Goal: Ask a question

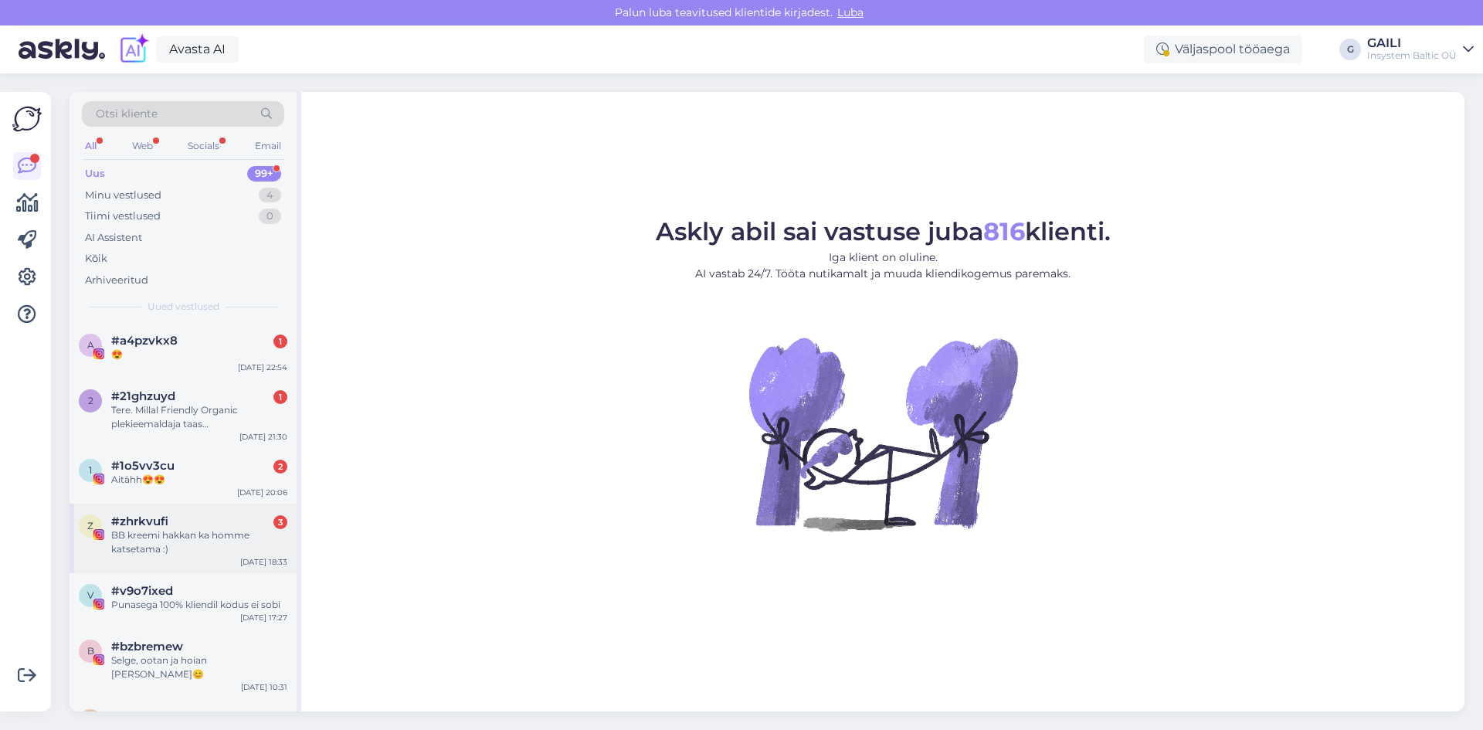
click at [148, 534] on div "BB kreemi hakkan ka homme katsetama :)" at bounding box center [199, 542] width 176 height 28
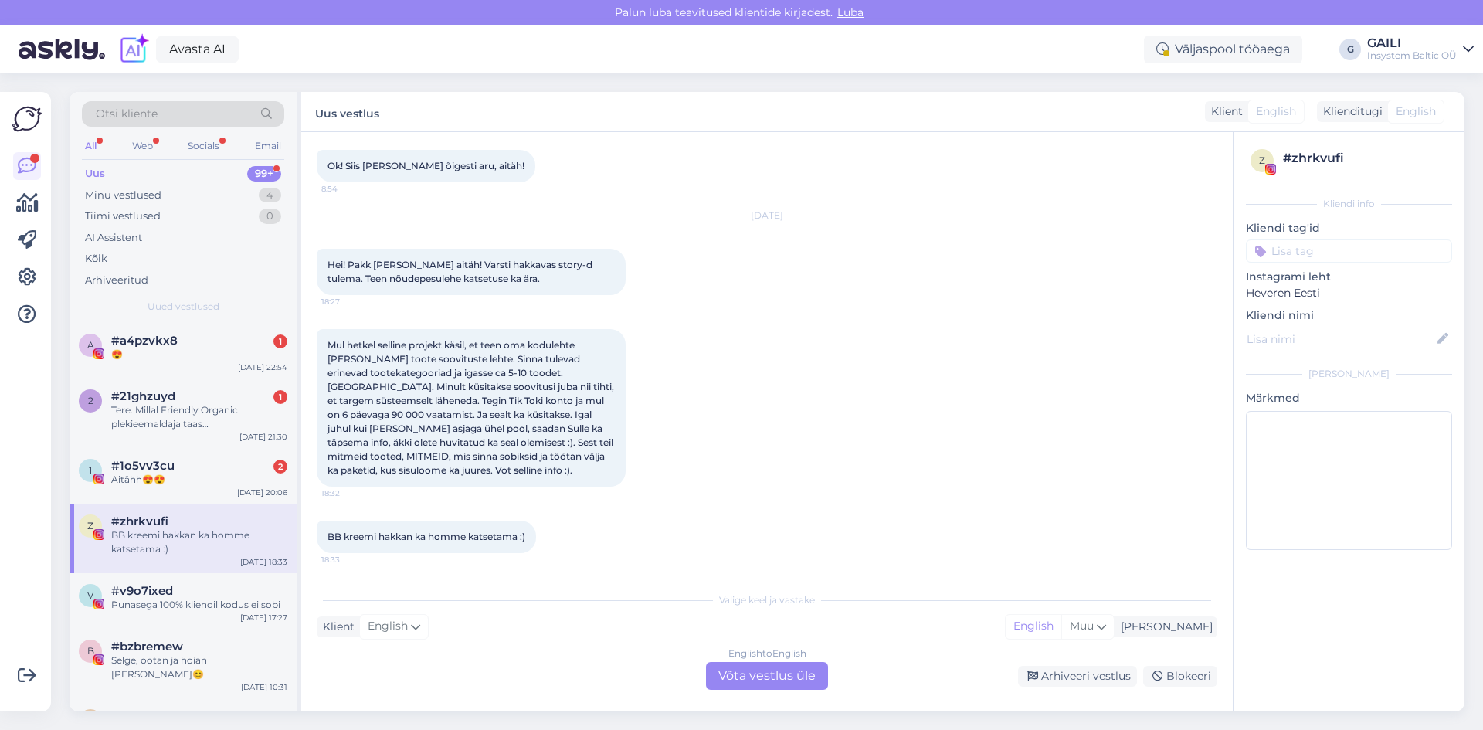
scroll to position [3146, 0]
click at [174, 471] on div "#1o5vv3cu 2" at bounding box center [199, 466] width 176 height 14
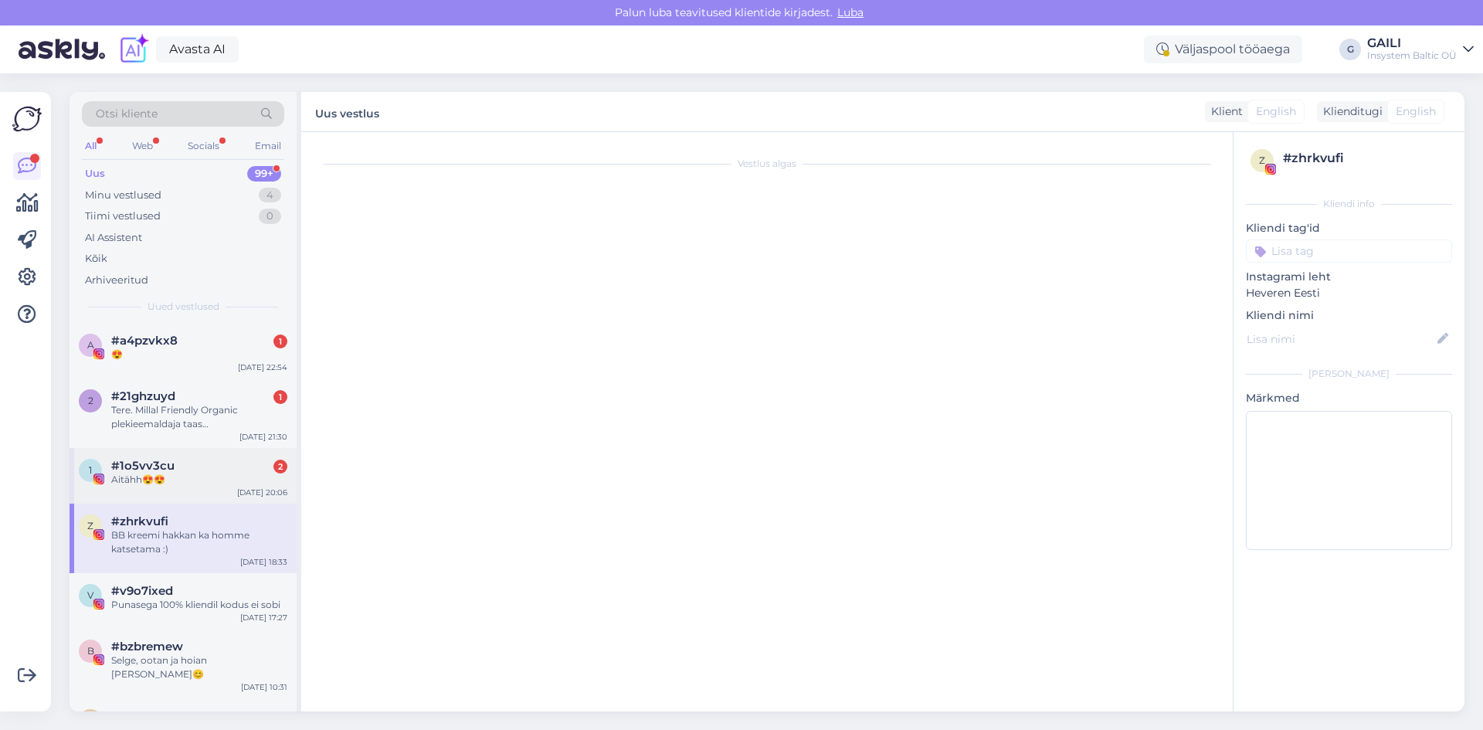
scroll to position [563, 0]
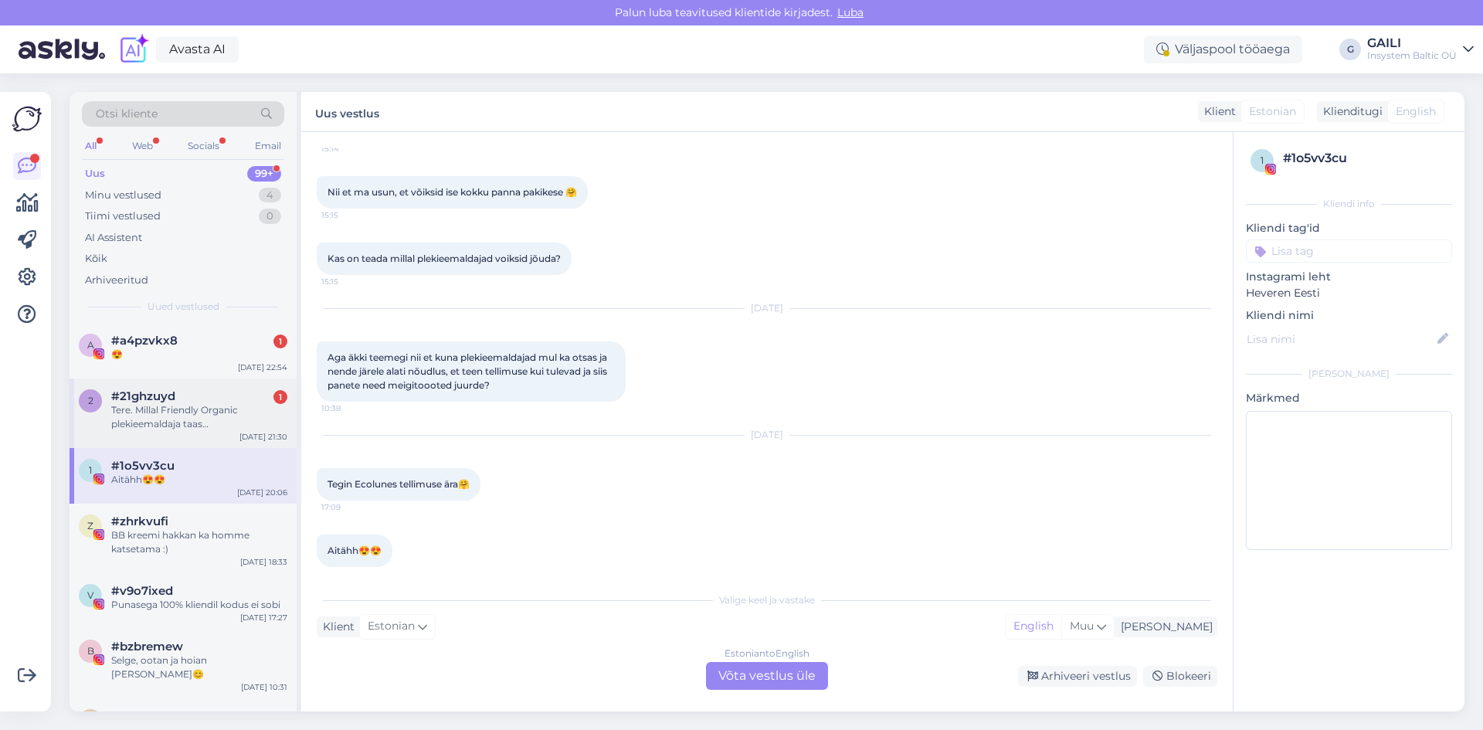
click at [182, 421] on div "Tere. Millal Friendly Organic plekieemaldaja taas [GEOGRAPHIC_DATA] tagasi on?" at bounding box center [199, 417] width 176 height 28
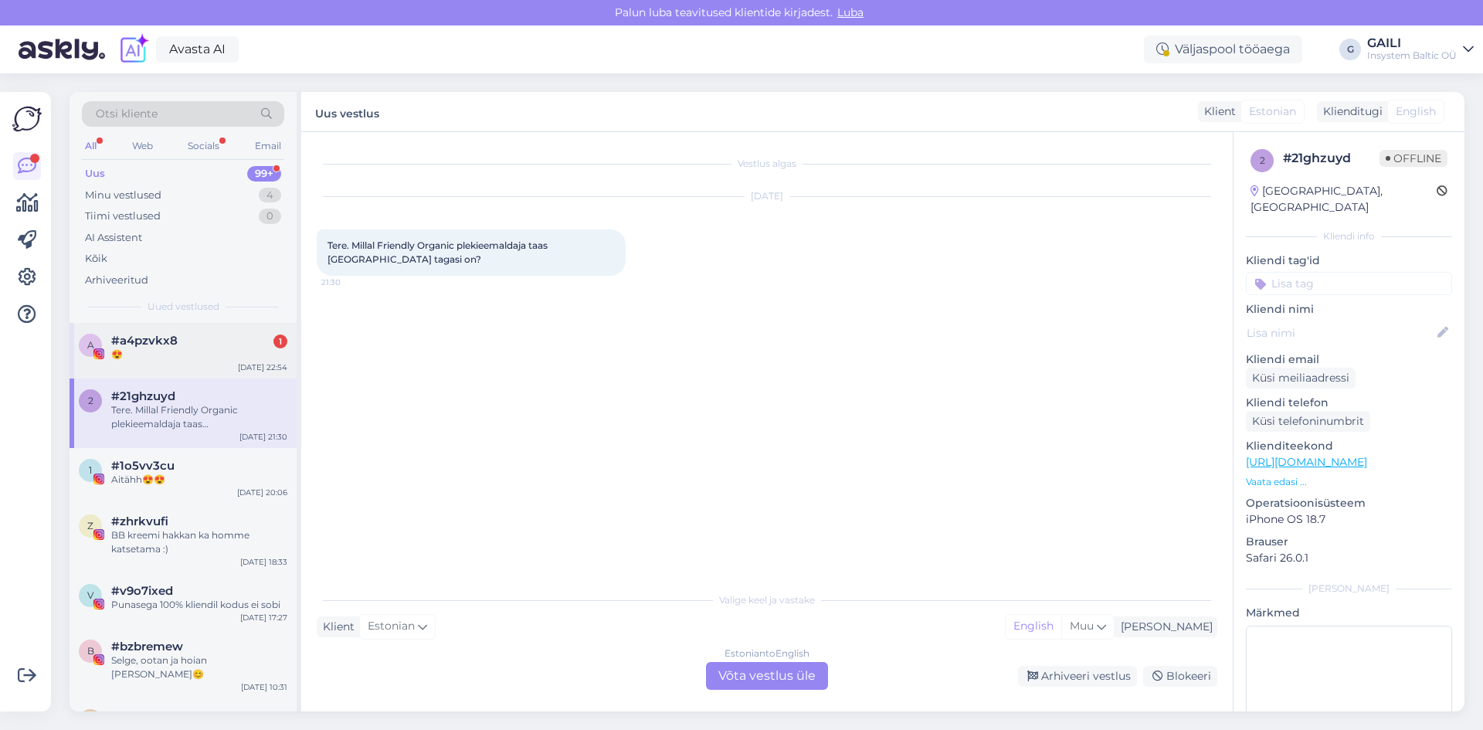
click at [186, 354] on div "😍" at bounding box center [199, 355] width 176 height 14
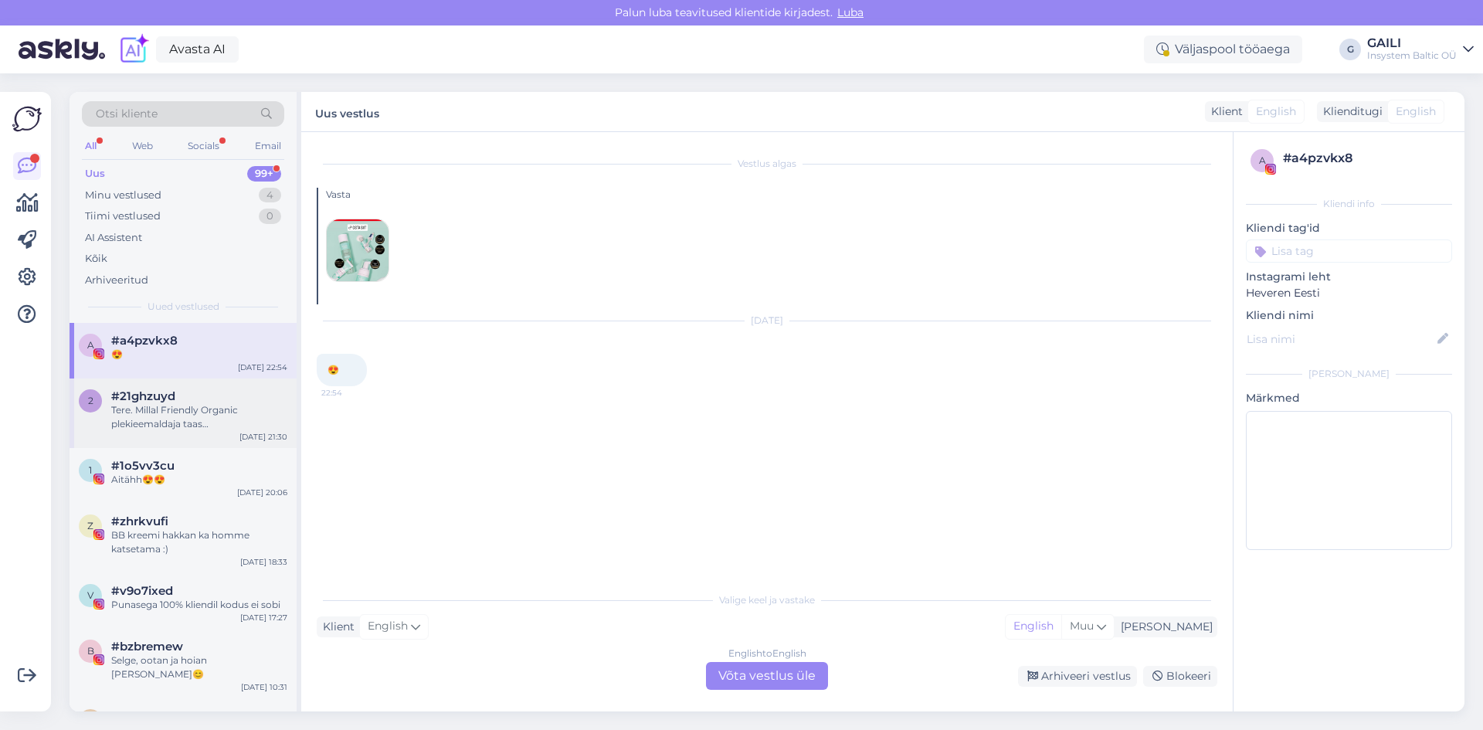
drag, startPoint x: 176, startPoint y: 409, endPoint x: 279, endPoint y: 422, distance: 103.7
click at [176, 409] on div "Tere. Millal Friendly Organic plekieemaldaja taas [GEOGRAPHIC_DATA] tagasi on?" at bounding box center [199, 417] width 176 height 28
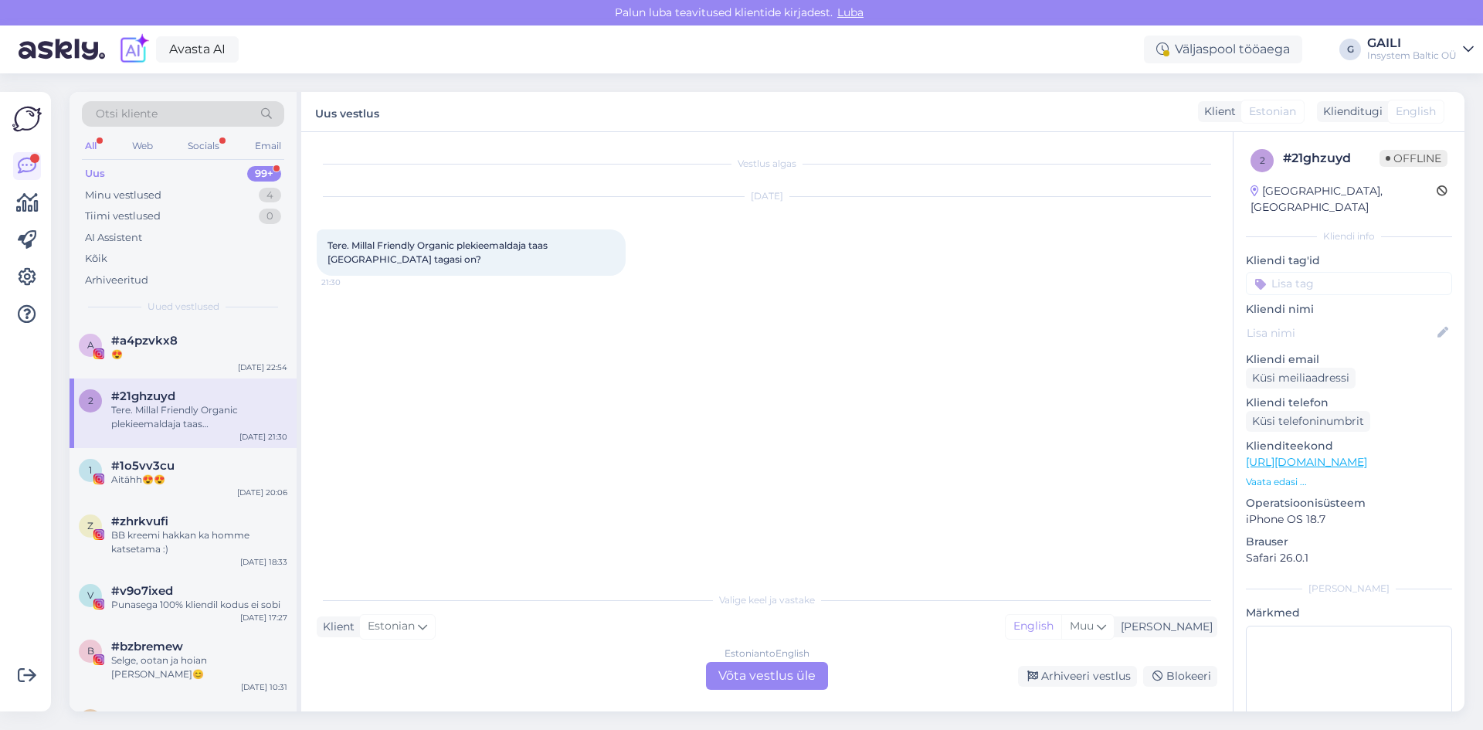
click at [748, 679] on div "Estonian to English Võta vestlus üle" at bounding box center [767, 676] width 122 height 28
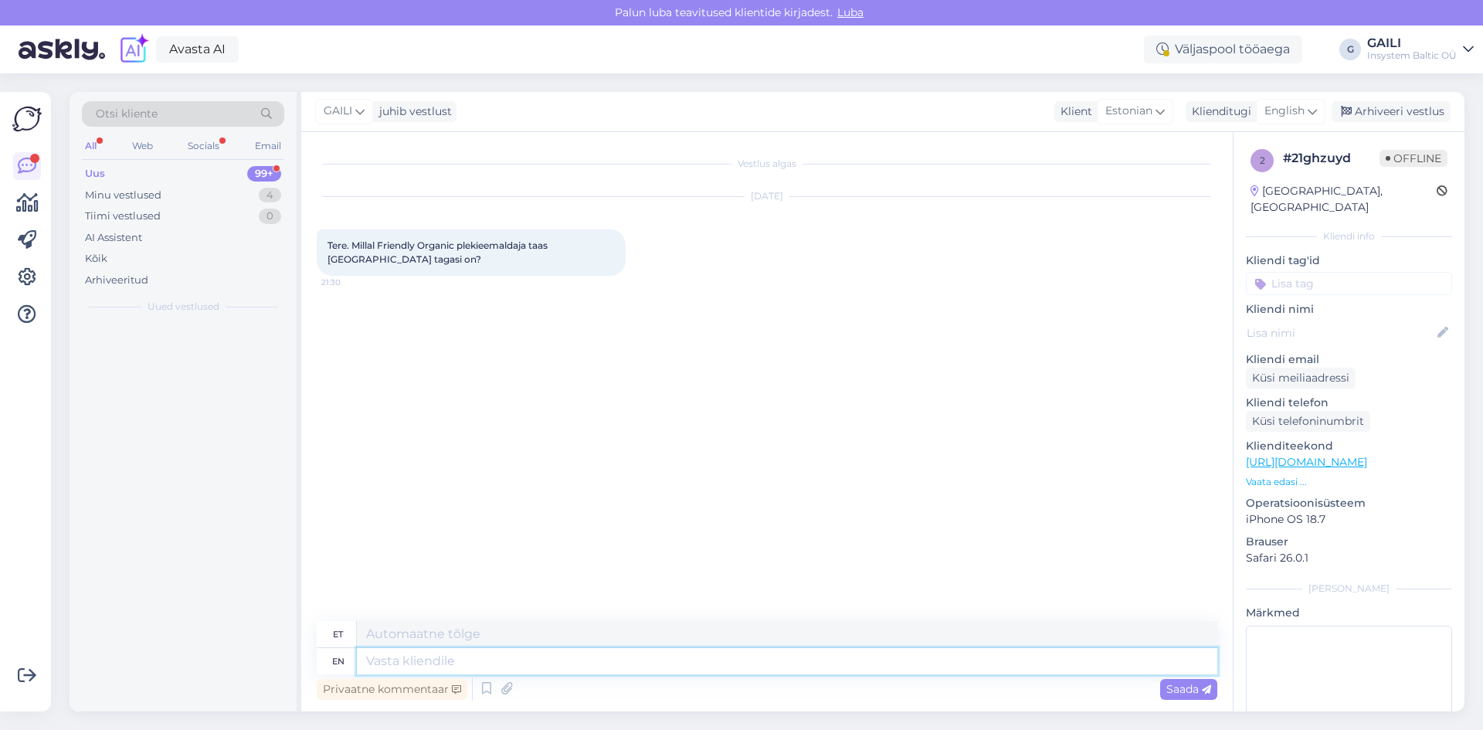
click at [471, 663] on textarea at bounding box center [787, 661] width 860 height 26
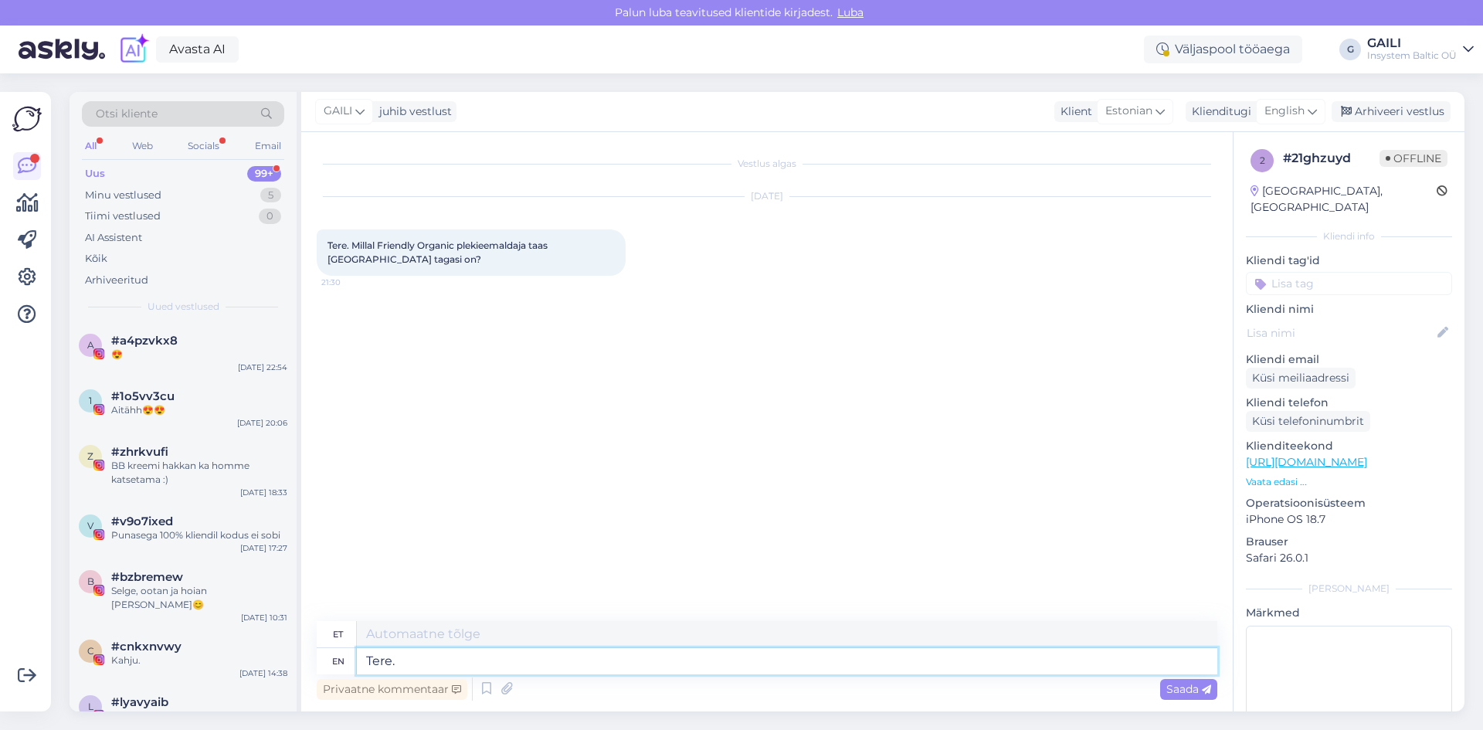
type textarea "Tere."
type textarea "Tere. Friendly"
type textarea "Tere. Sõbralik"
type textarea "Tere. Friendly Organic"
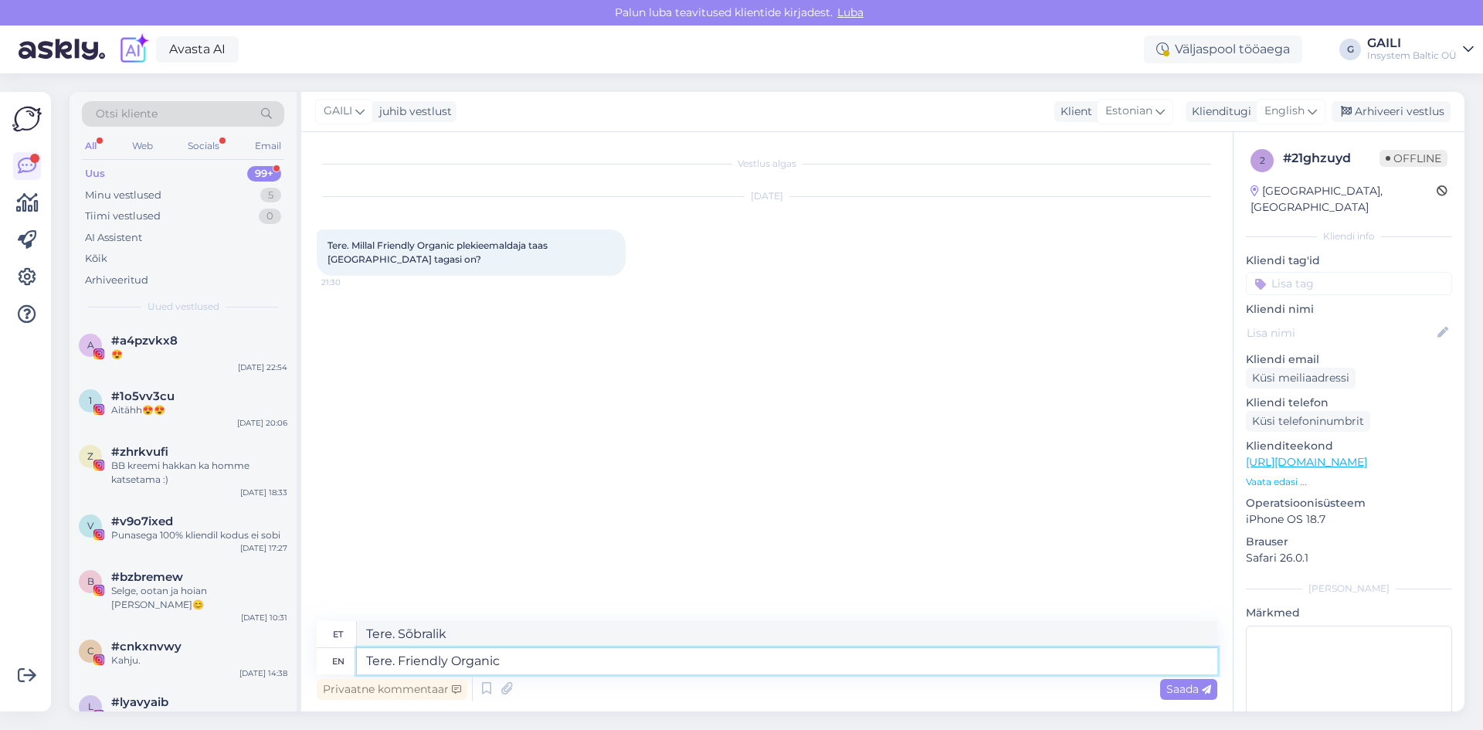
type textarea "Tere. Sõbralik orgaaniline"
type textarea "Tere. Friendly Organic plekieemaldajale on"
type textarea "Tere. Sõbralik orgaaniline plekieemaldaja"
type textarea "Tere. Friendly Organic plekieemaldajale on het"
type textarea "Tere. Sõbralik orgaaniline plekieemaldajale on"
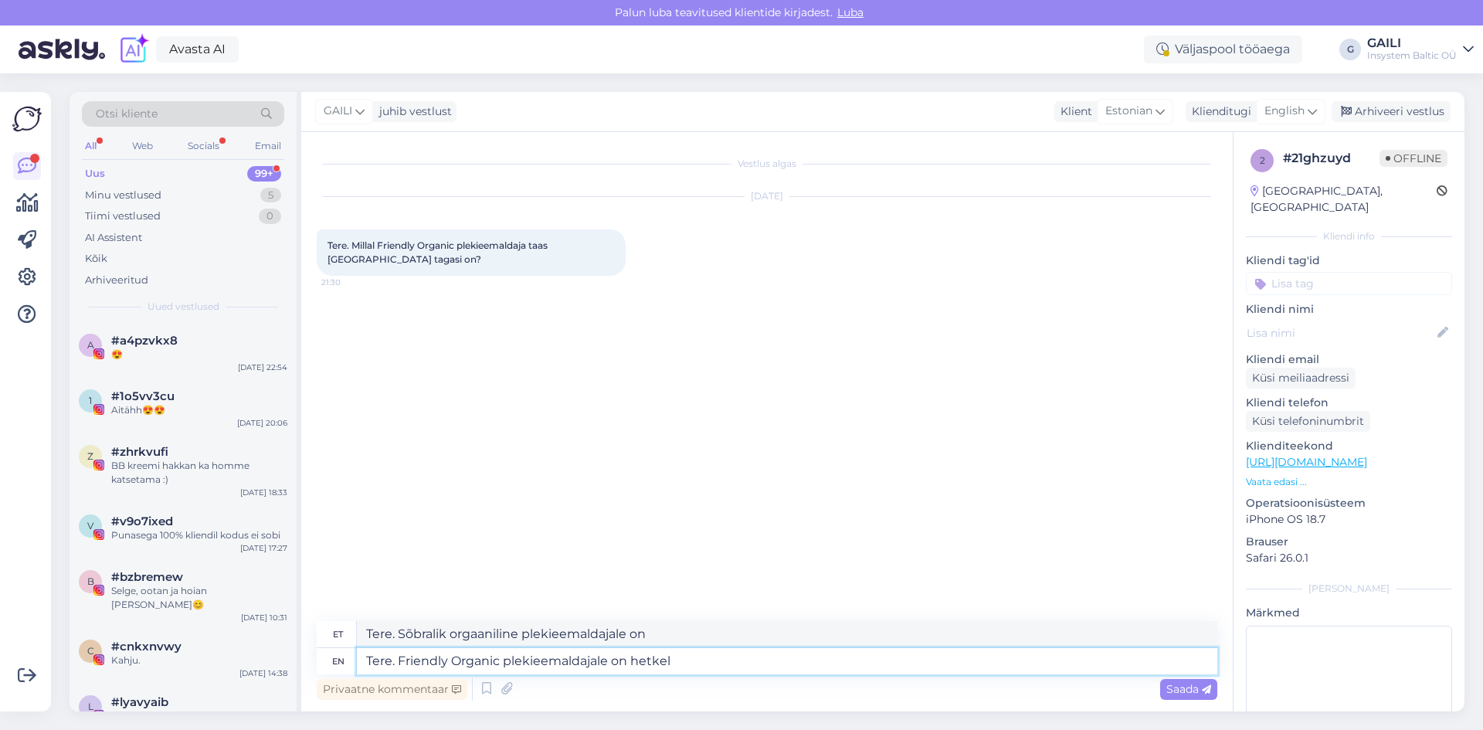
type textarea "Tere. Friendly Organic plekieemaldajale on hetkel"
type textarea "Tere. Friendly Organic plekieemaldajale hetkel"
type textarea "Tere. Friendly Organic plekieemaldajale on hetkel tarneraskused. L"
type textarea "Tere. Friendly Organic plekieemaldajale on hetkel tarneraskused."
type textarea "Tere. Friendly Organic plekieemaldajale on hetkel tarneraskused. Loodame ku"
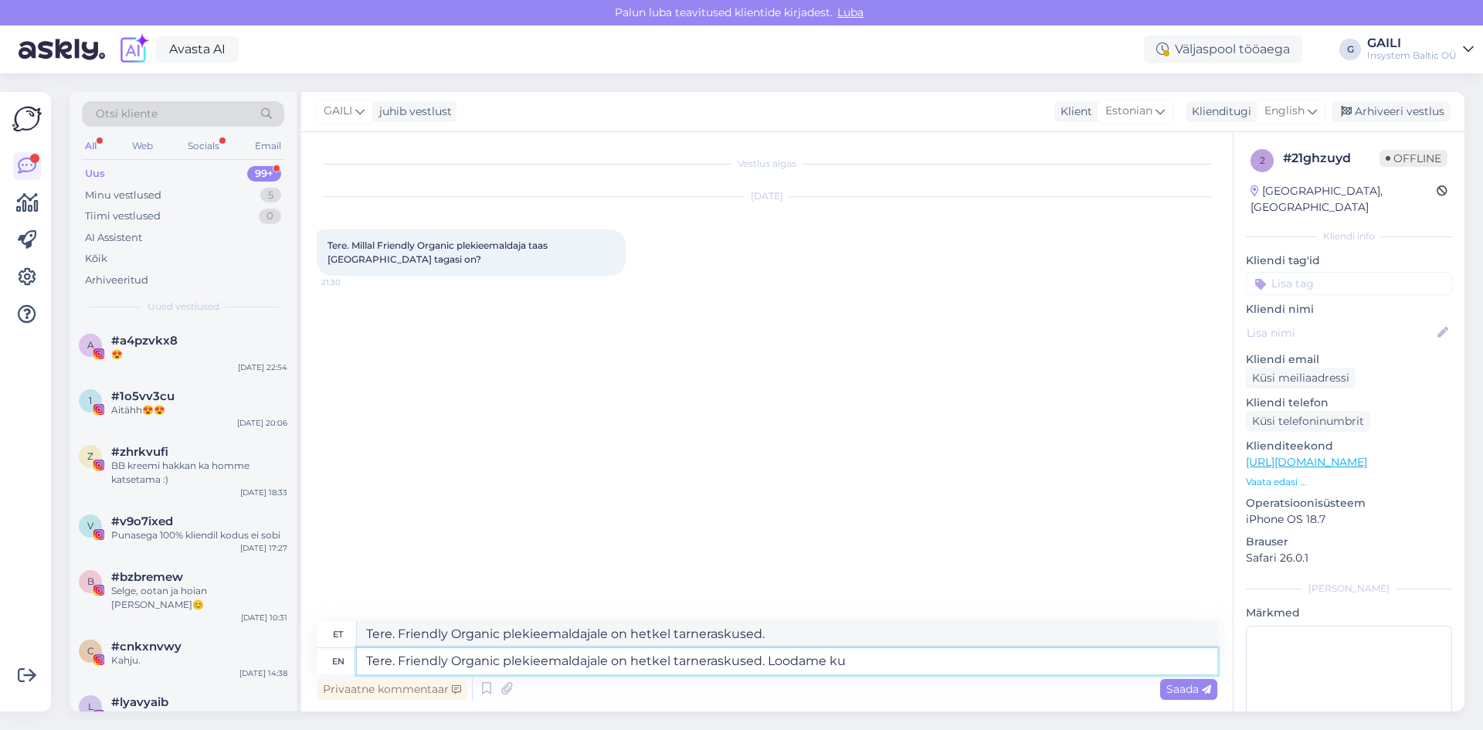
type textarea "Tere. Friendly Organic plekieemaldajale on hetkel tarneraskused. [GEOGRAPHIC_DA…"
type textarea "Tere. Friendly Organic plekieemaldajale on hetkel tarneraskused. Loodame kuu l"
type textarea "Tere. Friendly Organic plekieemaldajale on hetkel tarneraskused. Loodame kuu"
type textarea "Tere. Friendly Organic plekieemaldajale on hetkel tarneraskused. Loodame kuu [P…"
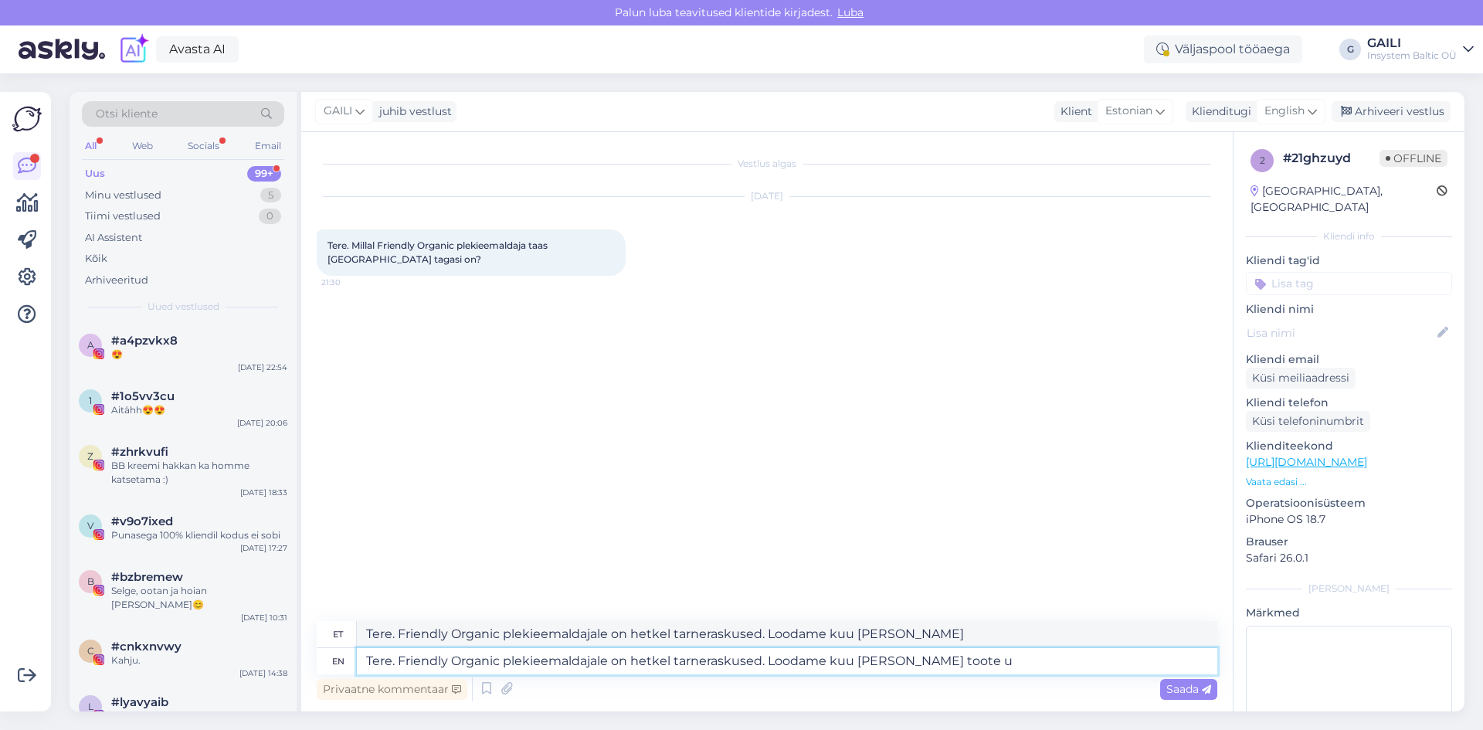
type textarea "Tere. Friendly Organic plekieemaldajale on hetkel tarneraskused. Loodame kuu [P…"
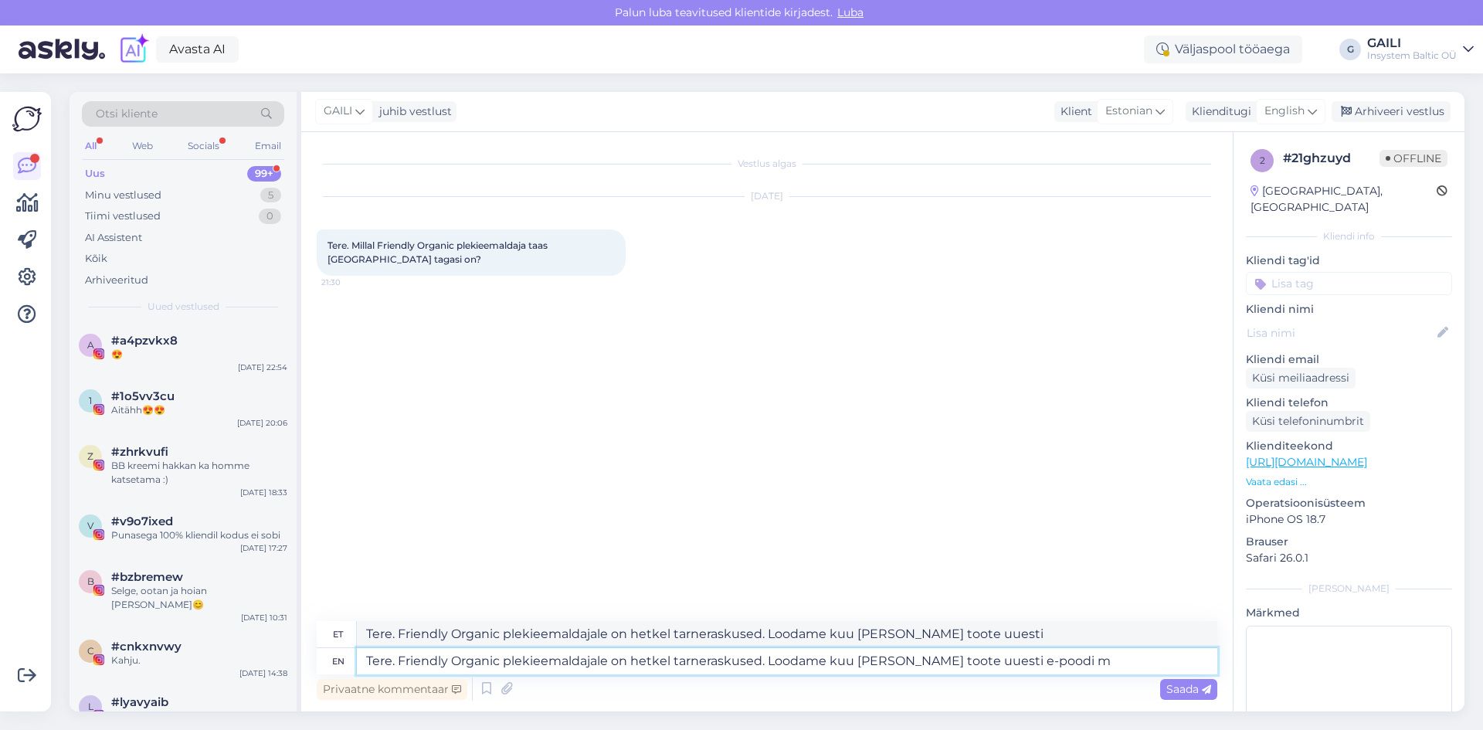
type textarea "Tere. Friendly Organic plekieemaldajale on hetkel tarneraskused. Loodame kuu [P…"
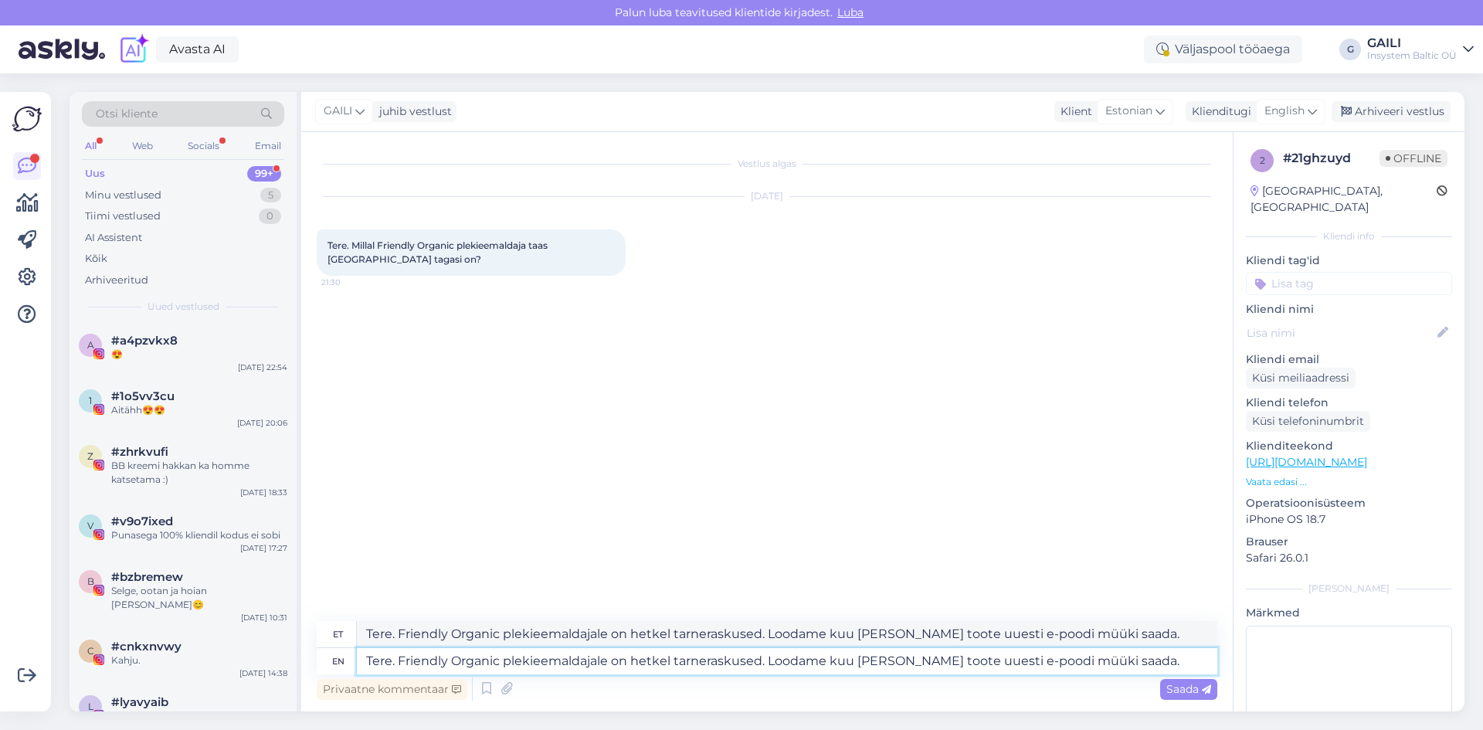
click at [608, 658] on textarea "Tere. Friendly Organic plekieemaldajale on hetkel tarneraskused. Loodame kuu [P…" at bounding box center [787, 661] width 860 height 26
type textarea "Tere. Friendly Organic plekieemaldajal on hetkel tarneraskused. Loodame kuu [PE…"
click at [1110, 660] on textarea "Tere. Friendly Organic plekieemaldajal on hetkel tarneraskused. Loodame kuu [PE…" at bounding box center [787, 661] width 860 height 26
